Goal: Navigation & Orientation: Find specific page/section

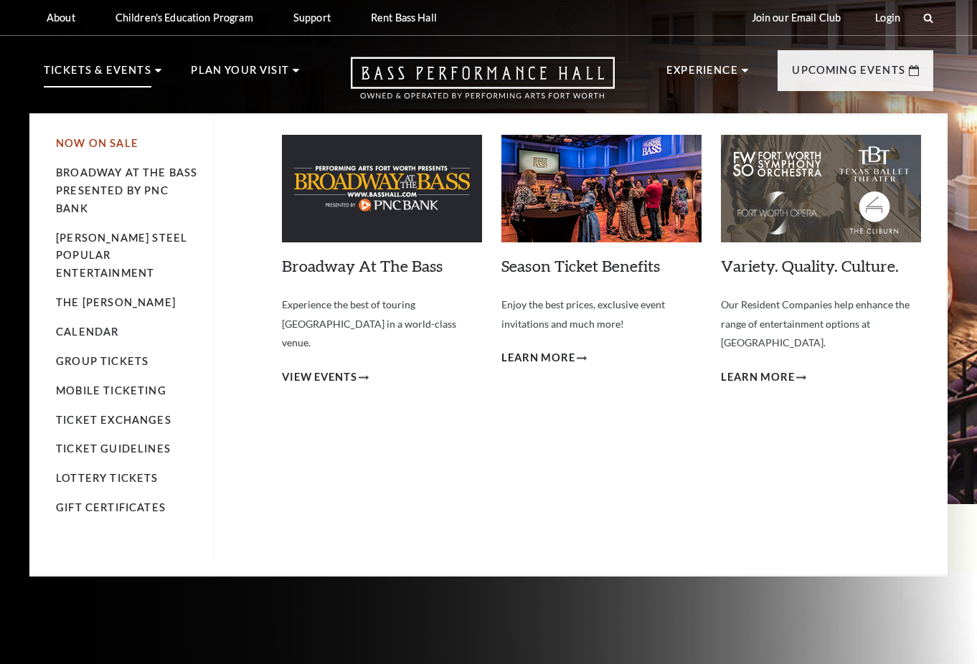
click at [108, 143] on link "Now On Sale" at bounding box center [97, 143] width 82 height 12
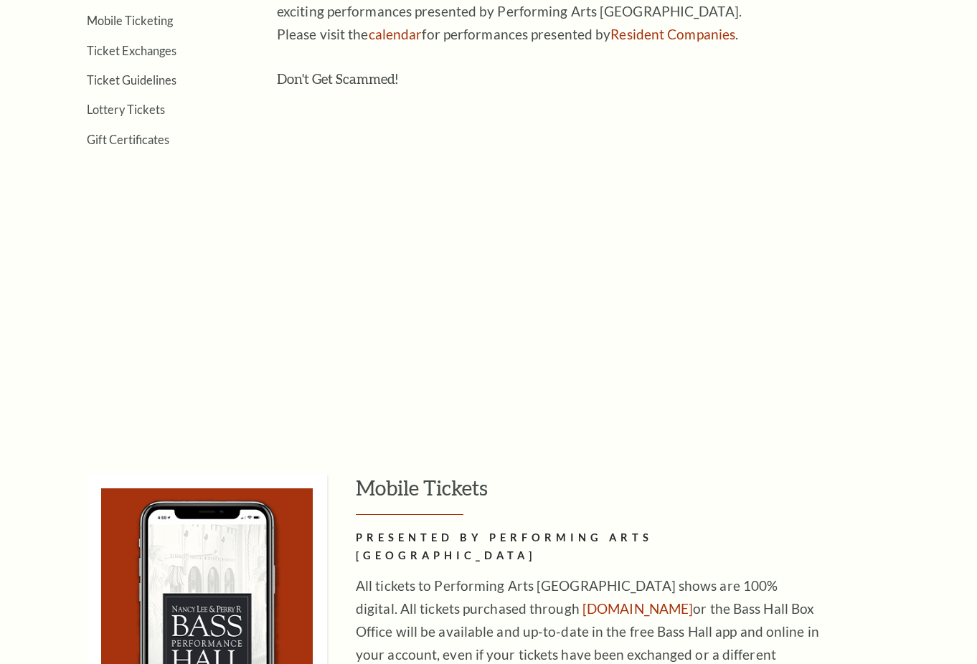
scroll to position [359, 0]
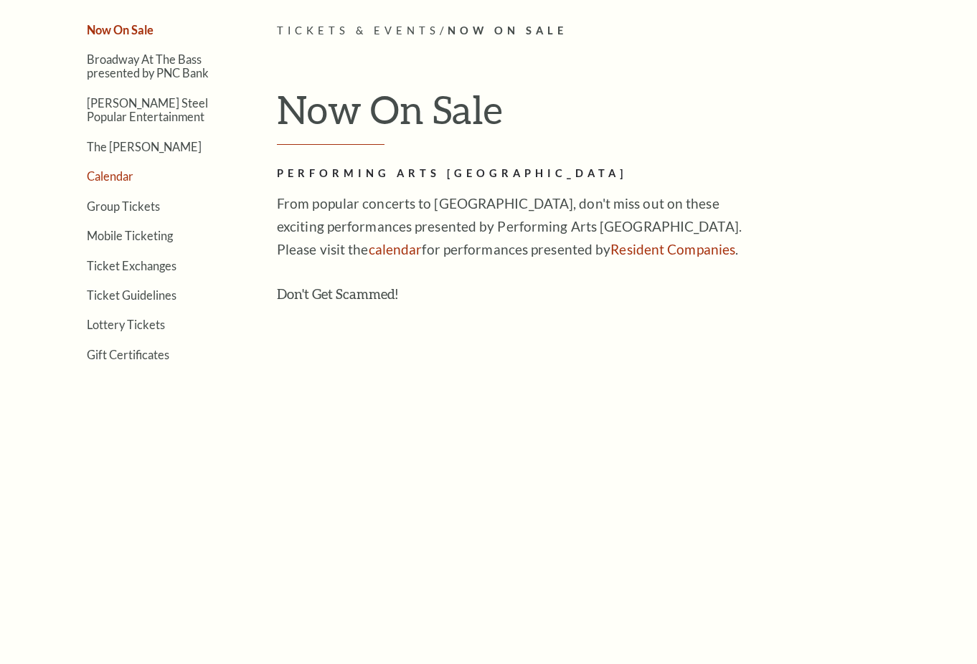
click at [128, 180] on link "Calendar" at bounding box center [110, 176] width 47 height 14
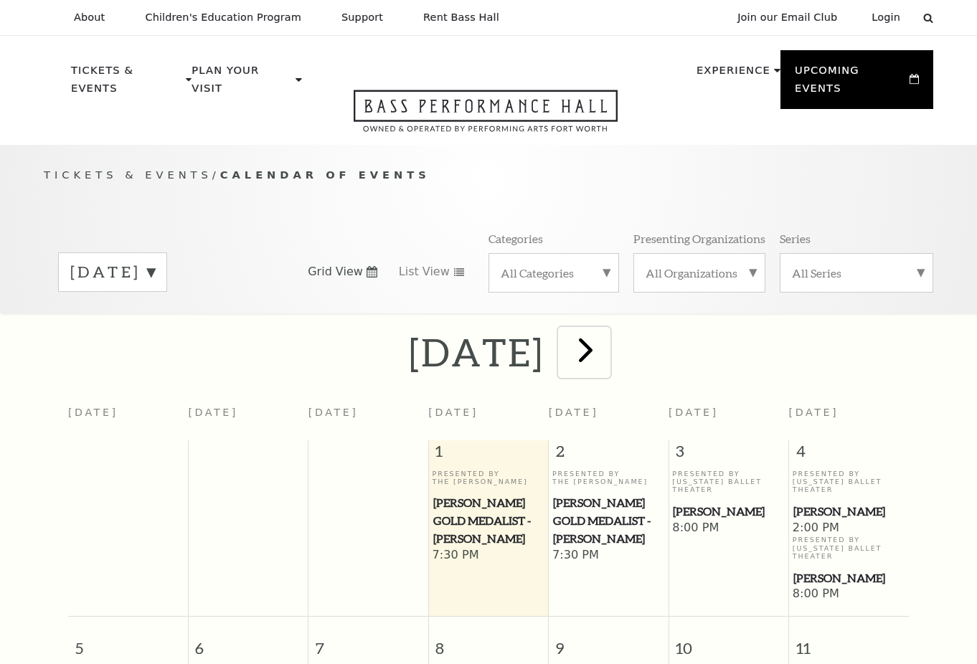
click at [606, 329] on span "next" at bounding box center [585, 349] width 41 height 41
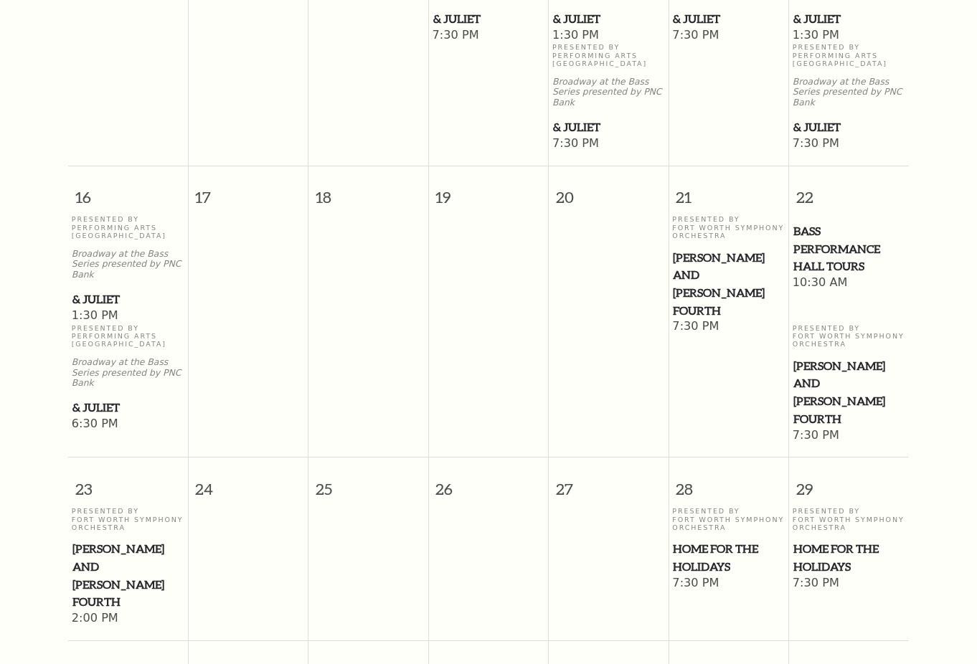
scroll to position [1561, 0]
